Goal: Task Accomplishment & Management: Manage account settings

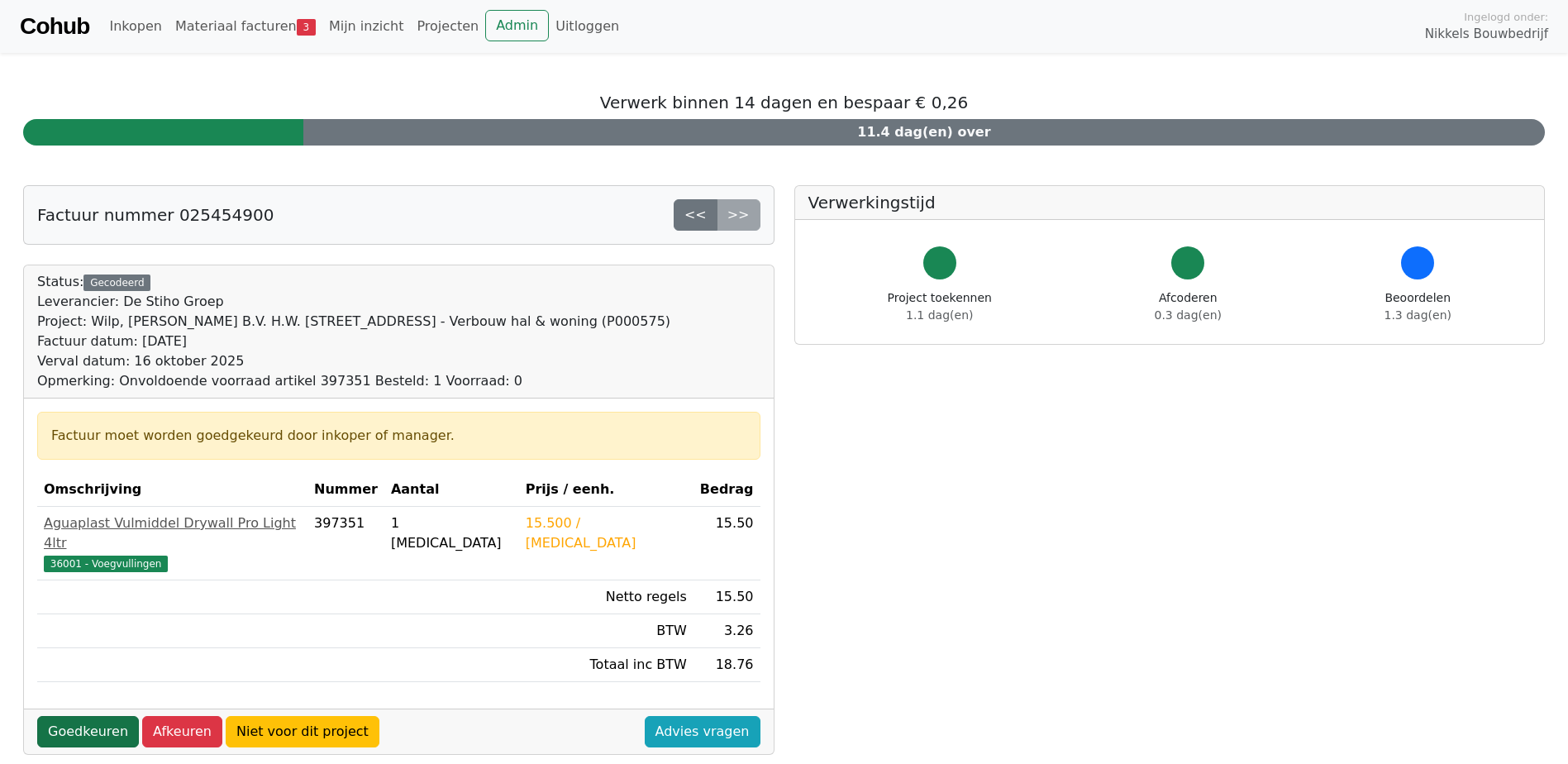
click at [79, 716] on link "Goedkeuren" at bounding box center [88, 731] width 102 height 31
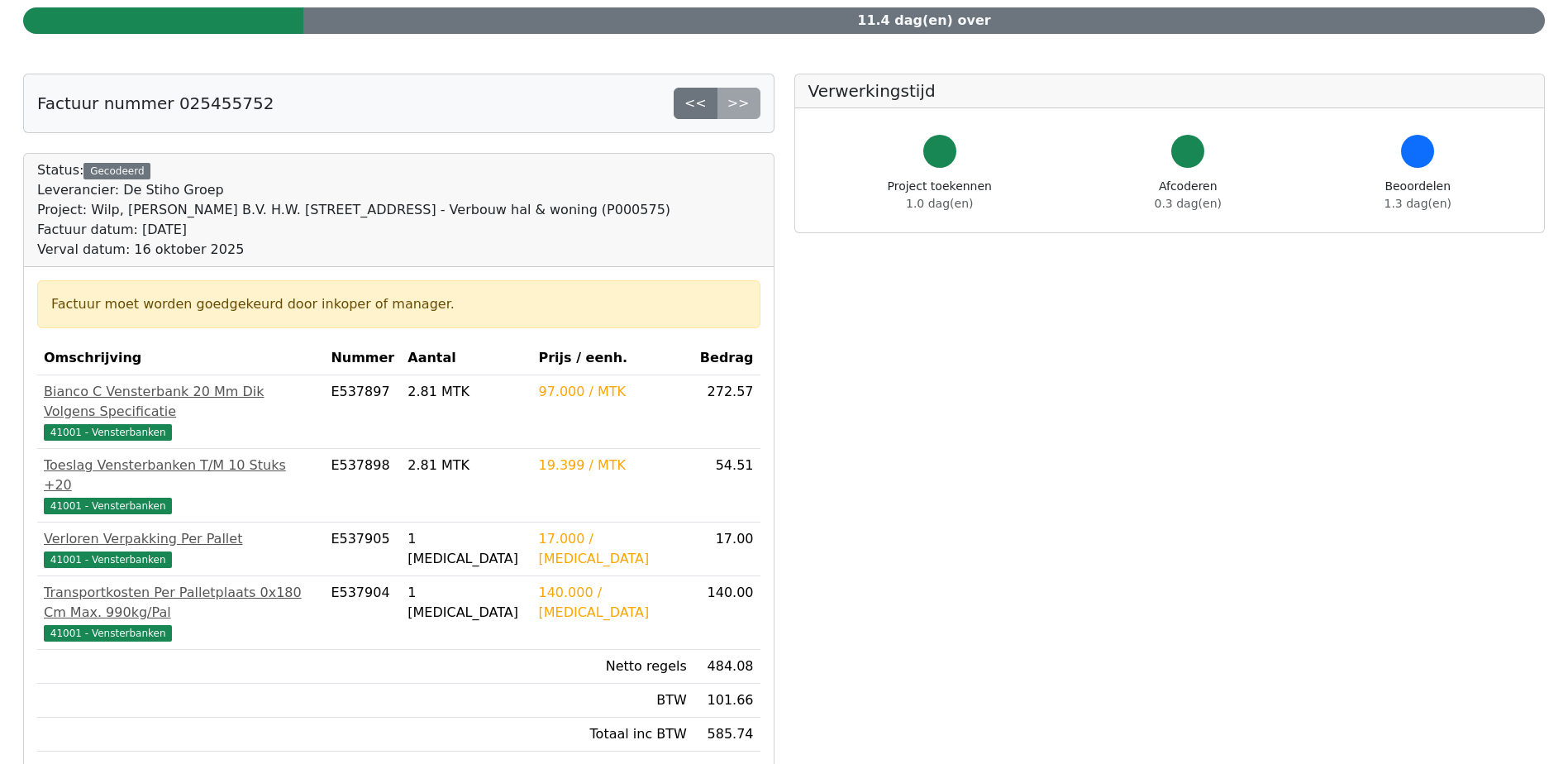
scroll to position [248, 0]
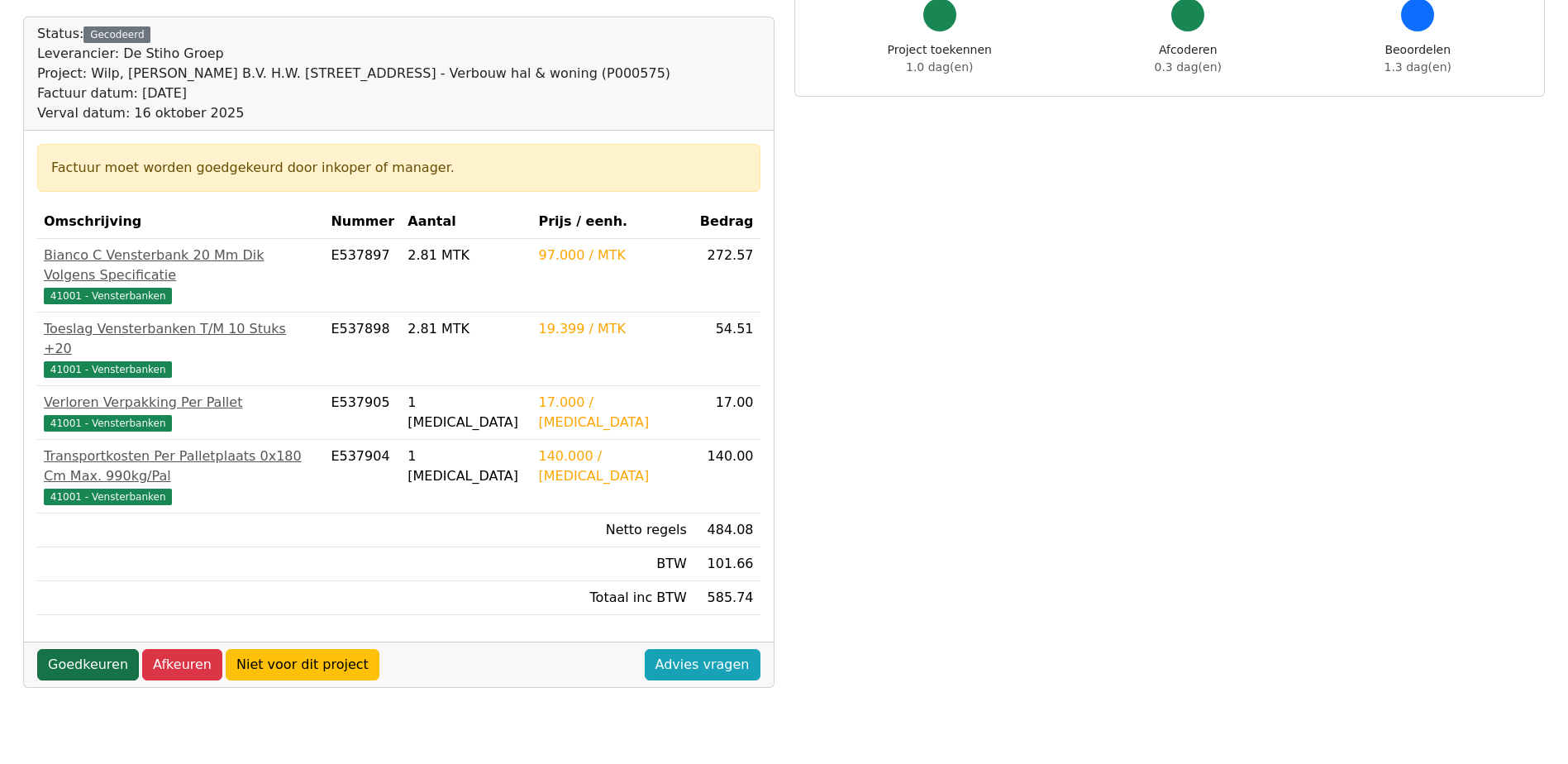
click at [78, 649] on link "Goedkeuren" at bounding box center [88, 664] width 102 height 31
